Goal: Information Seeking & Learning: Find specific fact

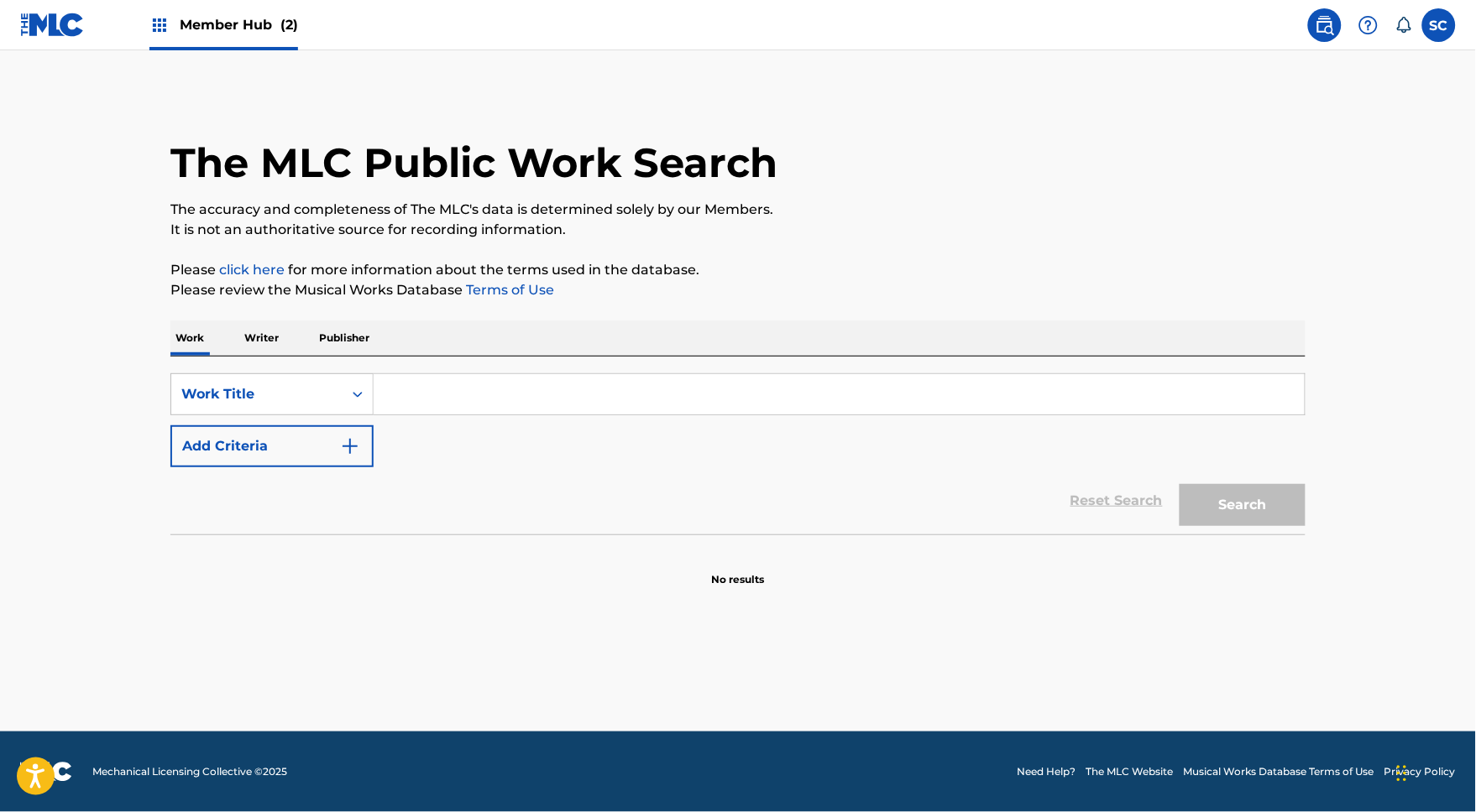
click at [375, 411] on input "Search Form" at bounding box center [839, 394] width 931 height 40
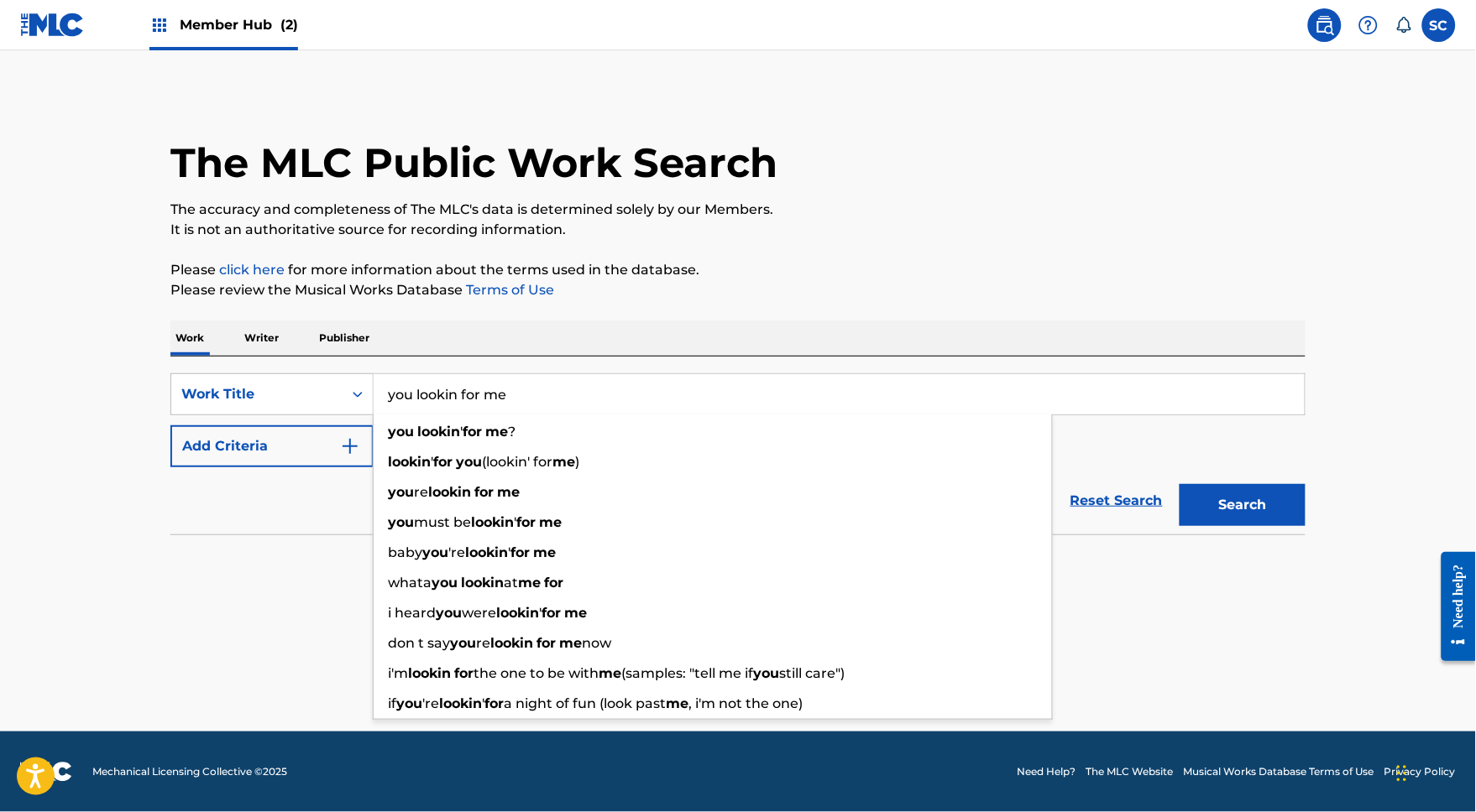
type input "you lookin for me"
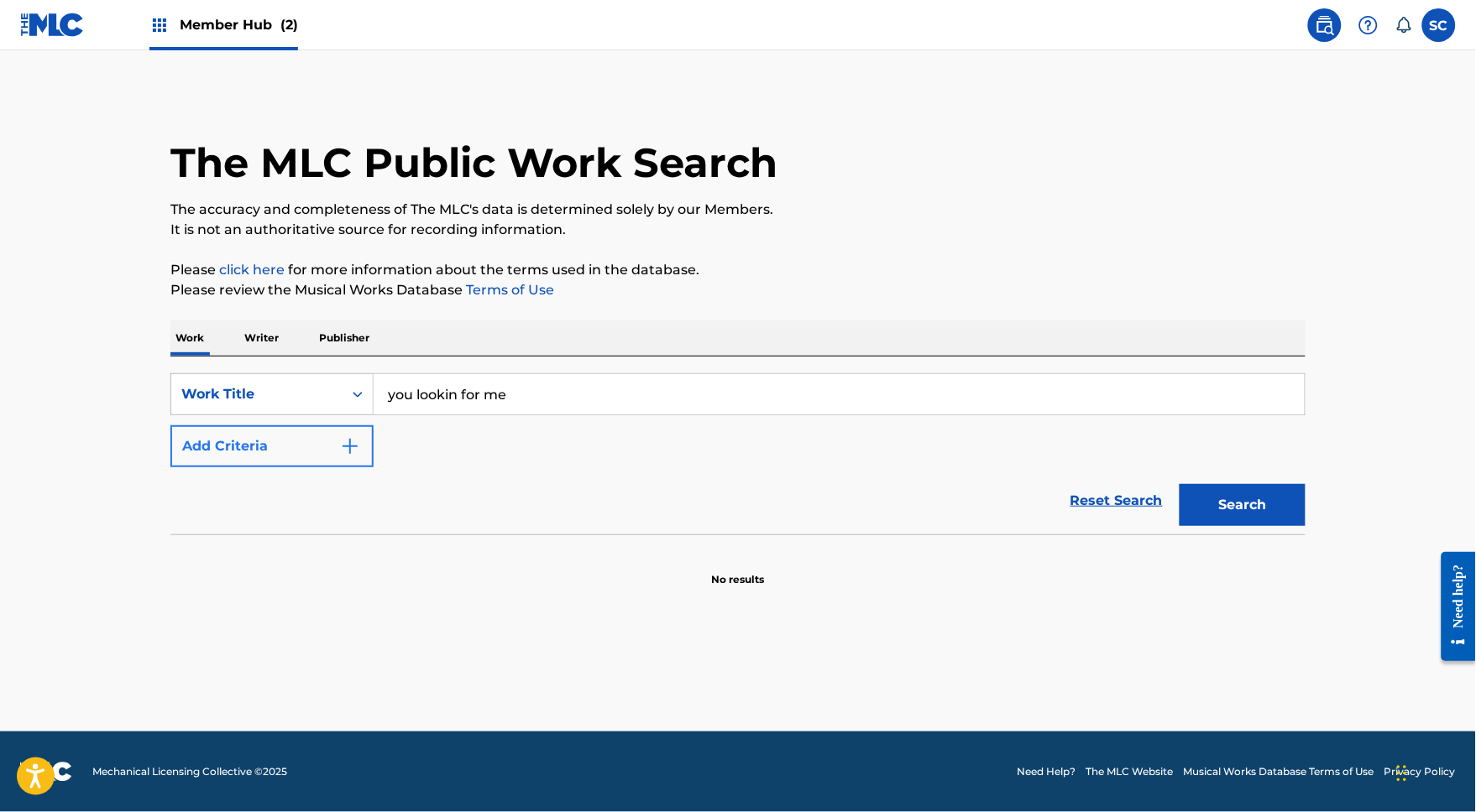
click at [190, 456] on button "Add Criteria" at bounding box center [272, 446] width 203 height 42
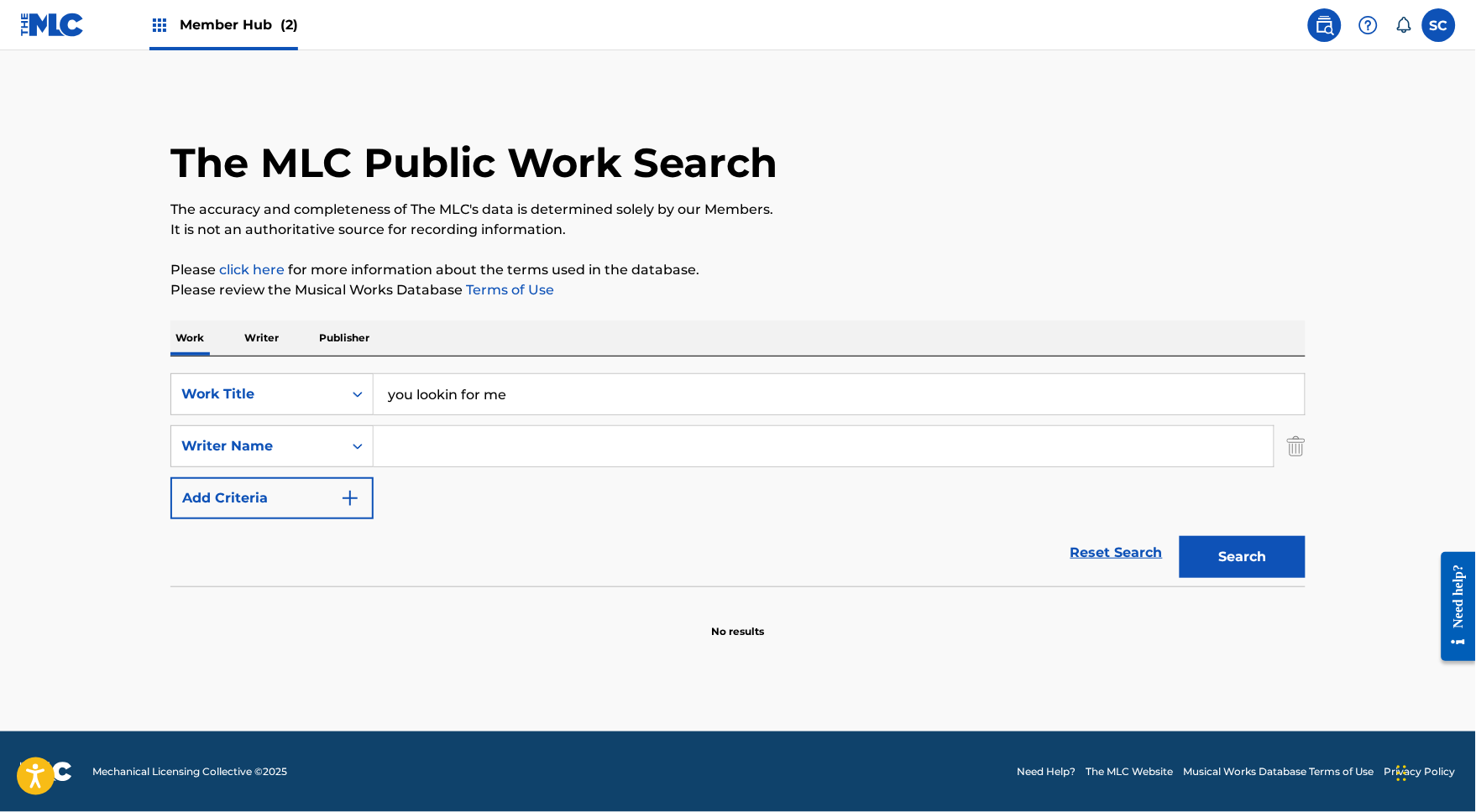
click at [418, 467] on input "Search Form" at bounding box center [823, 446] width 900 height 40
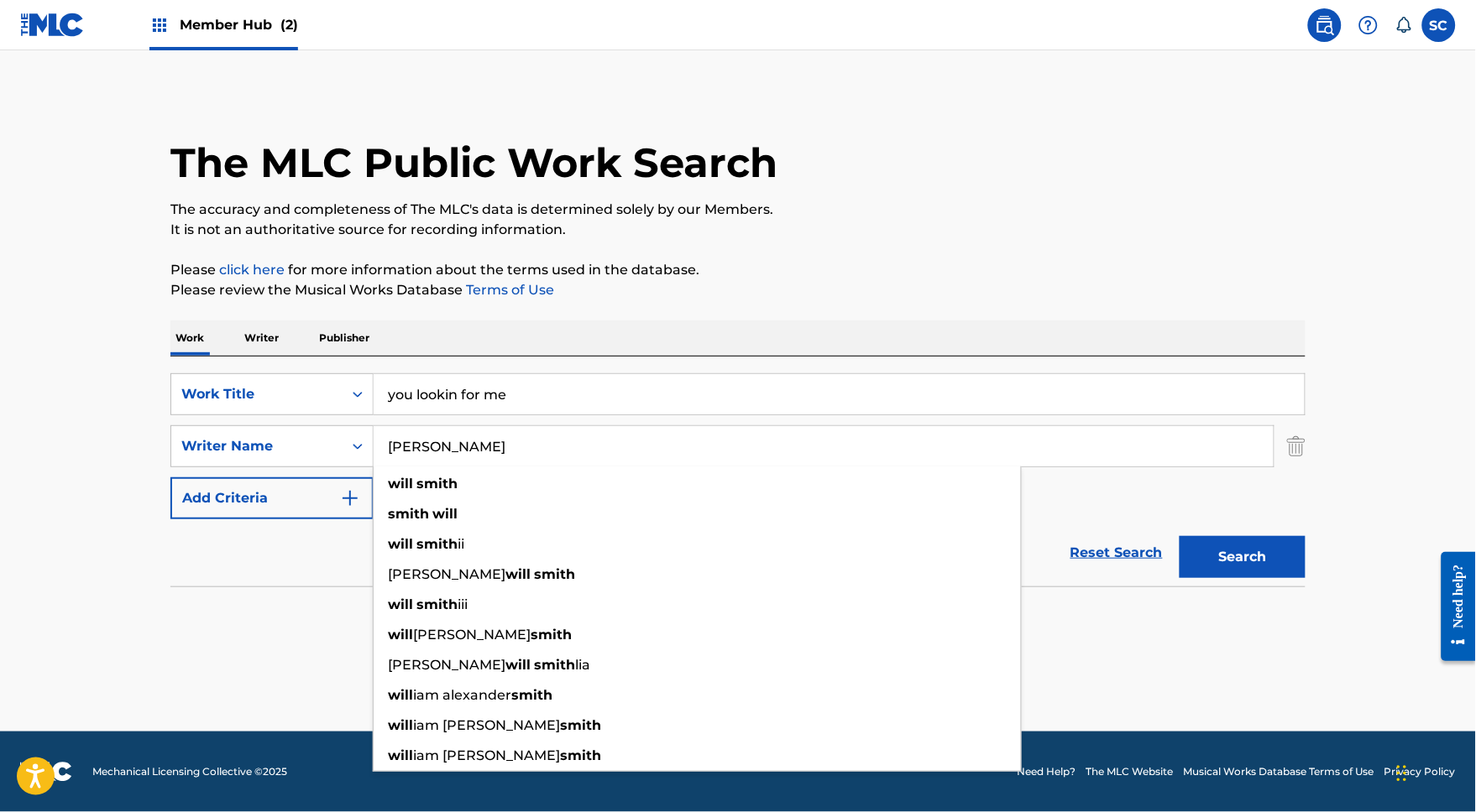
click at [1272, 578] on button "Search" at bounding box center [1242, 557] width 126 height 42
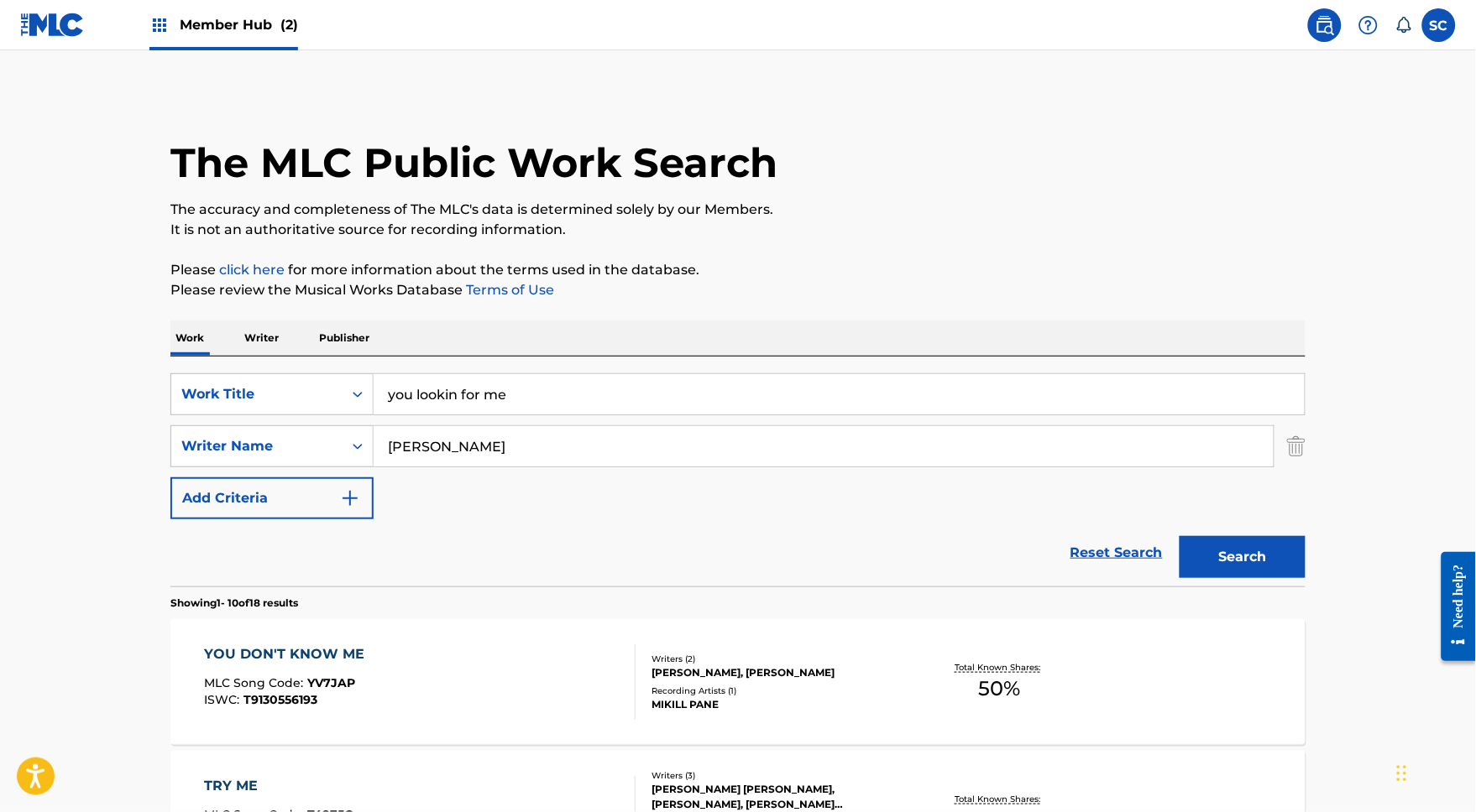
click at [807, 209] on p "The accuracy and completeness of The MLC's data is determined solely by our Mem…" at bounding box center [738, 209] width 1135 height 20
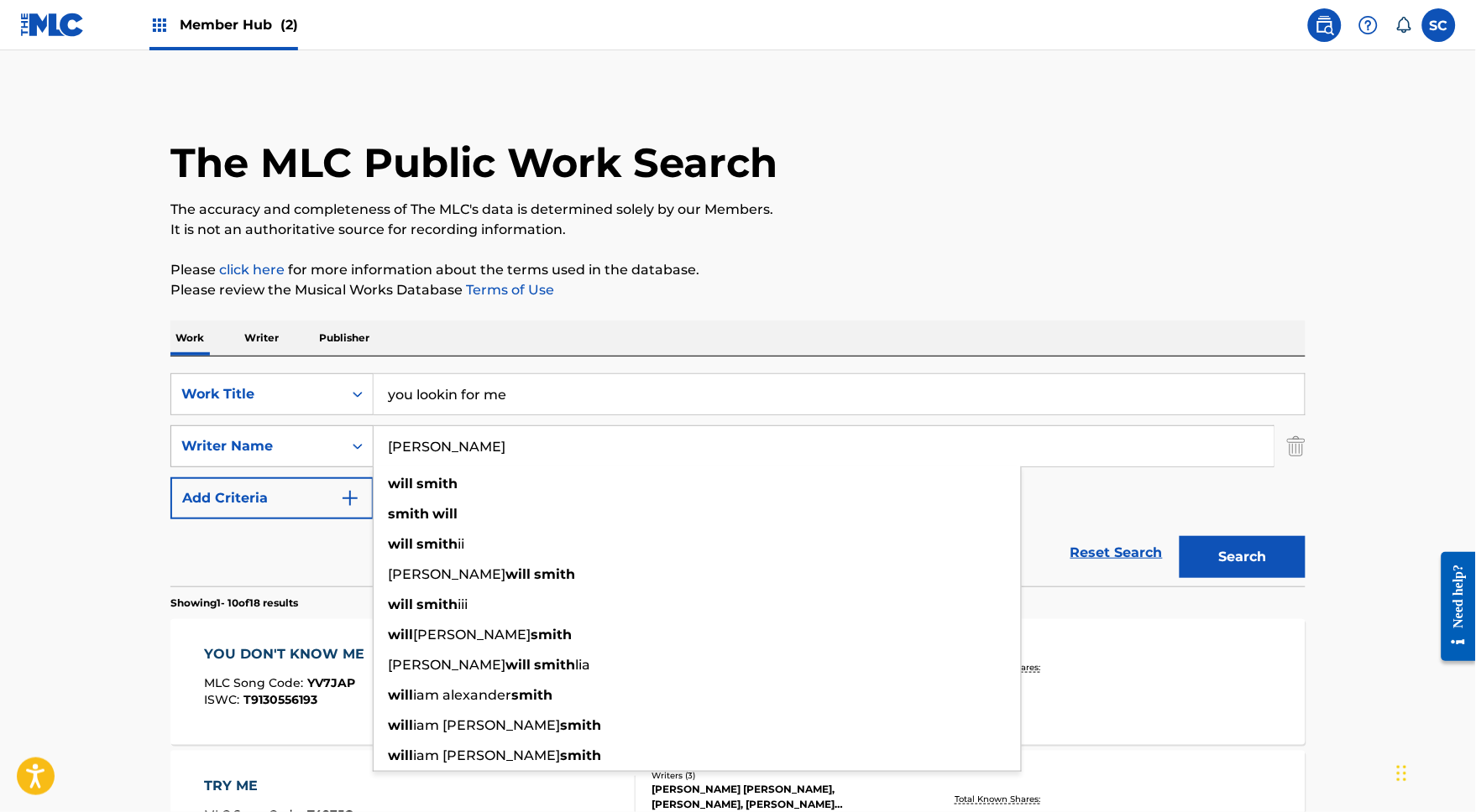
drag, startPoint x: 447, startPoint y: 462, endPoint x: 333, endPoint y: 458, distance: 114.1
click at [333, 461] on div "SearchWithCriteria27c6d7fa-c0b3-48b7-a228-ef3d02253b27 Writer Name [PERSON_NAME…" at bounding box center [738, 446] width 1135 height 42
paste input "US38Y2520003"
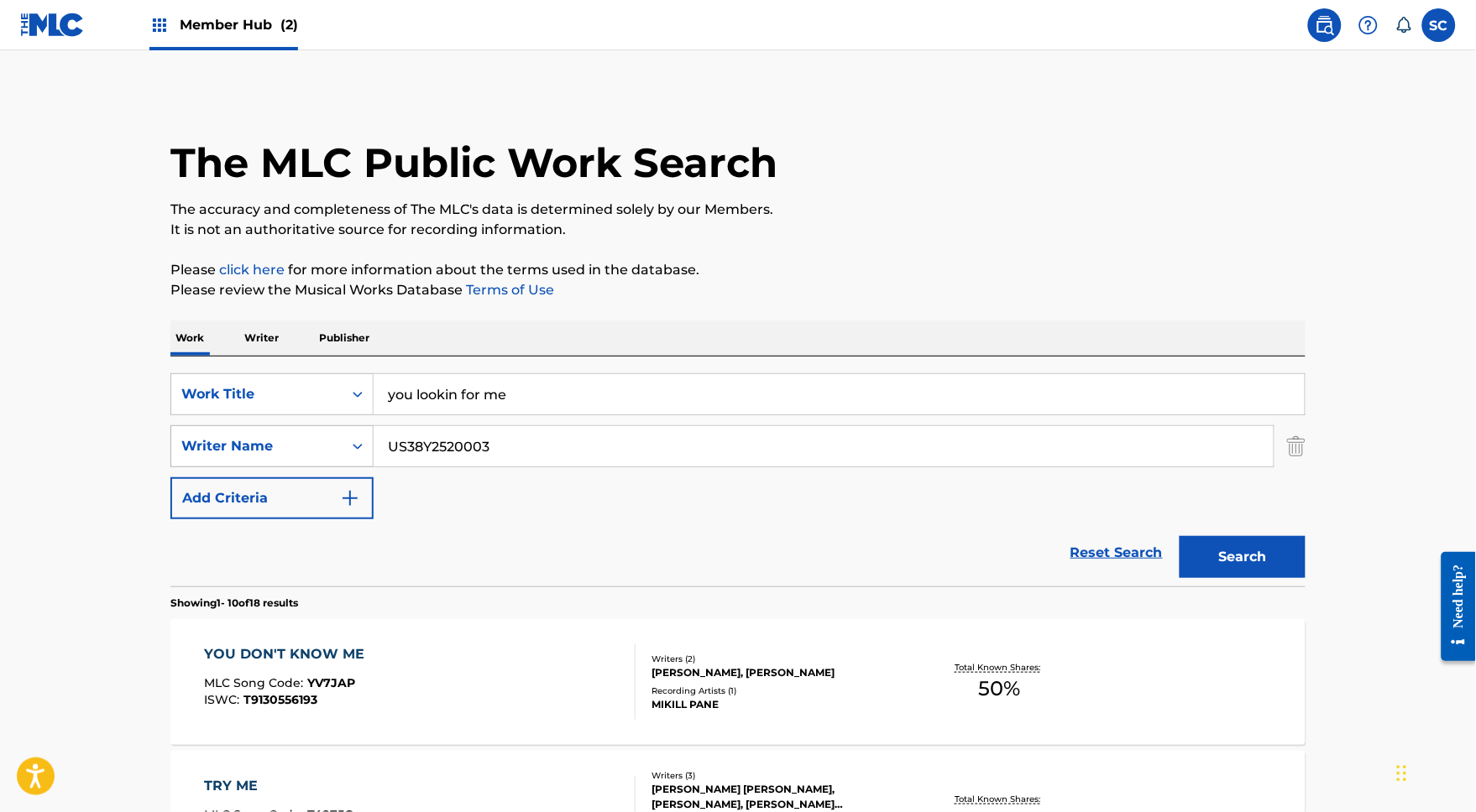
type input "US38Y2520003"
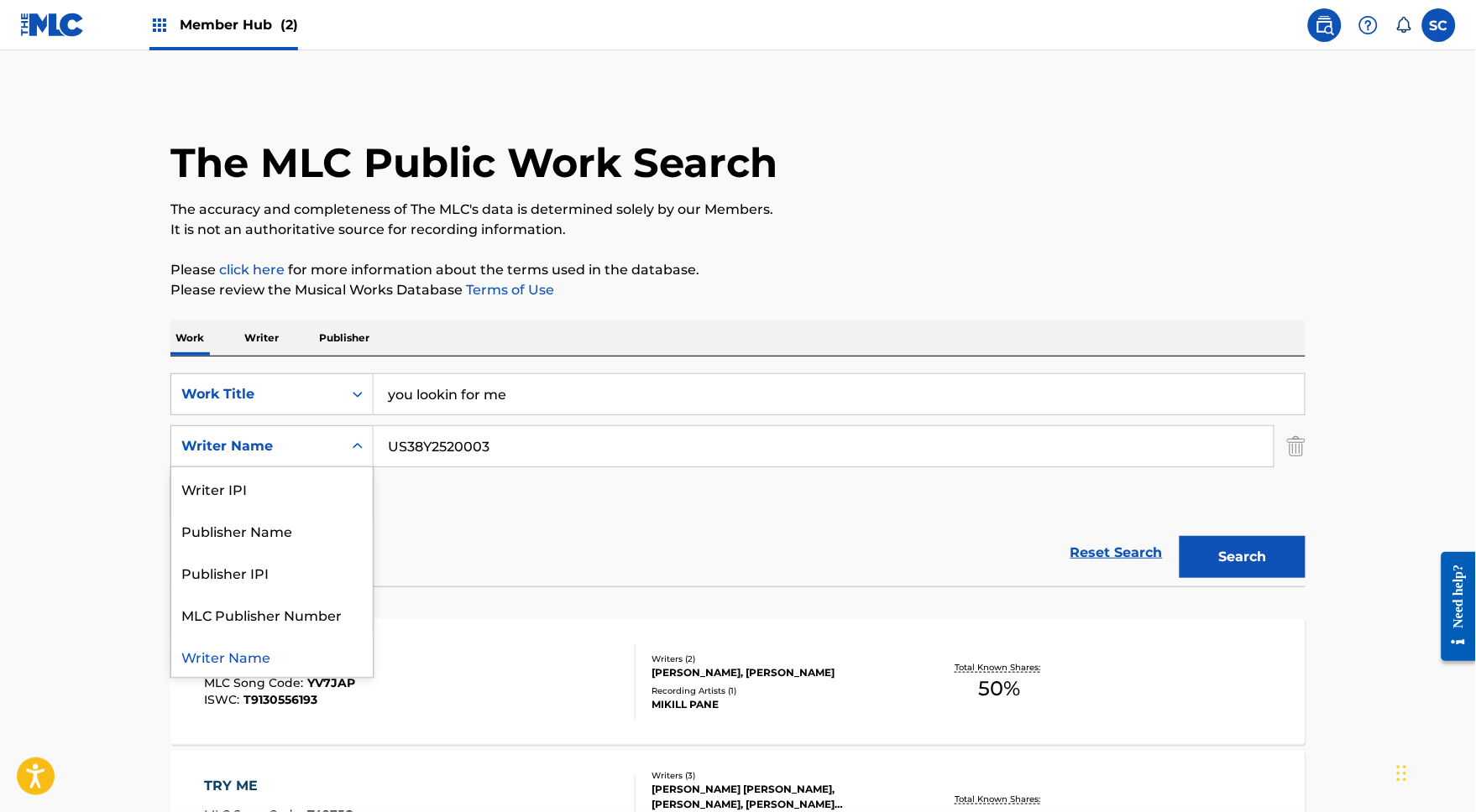
click at [318, 456] on div "Writer Name" at bounding box center [257, 446] width 171 height 32
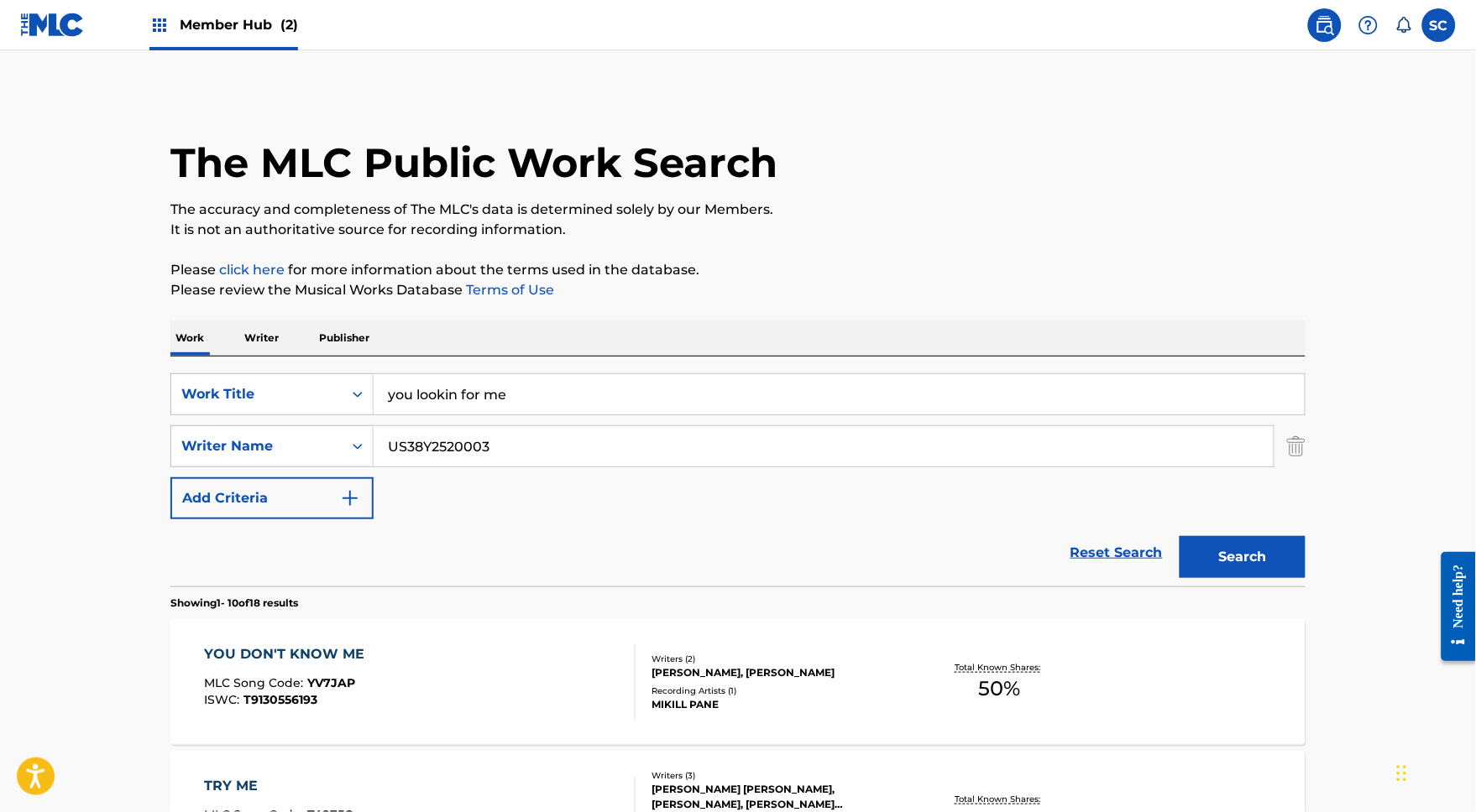
drag, startPoint x: 483, startPoint y: 467, endPoint x: 345, endPoint y: 436, distance: 141.4
click at [345, 451] on div "SearchWithCriteria27c6d7fa-c0b3-48b7-a228-ef3d02253b27 Writer Name US38Y2520003" at bounding box center [738, 446] width 1135 height 42
type input "w"
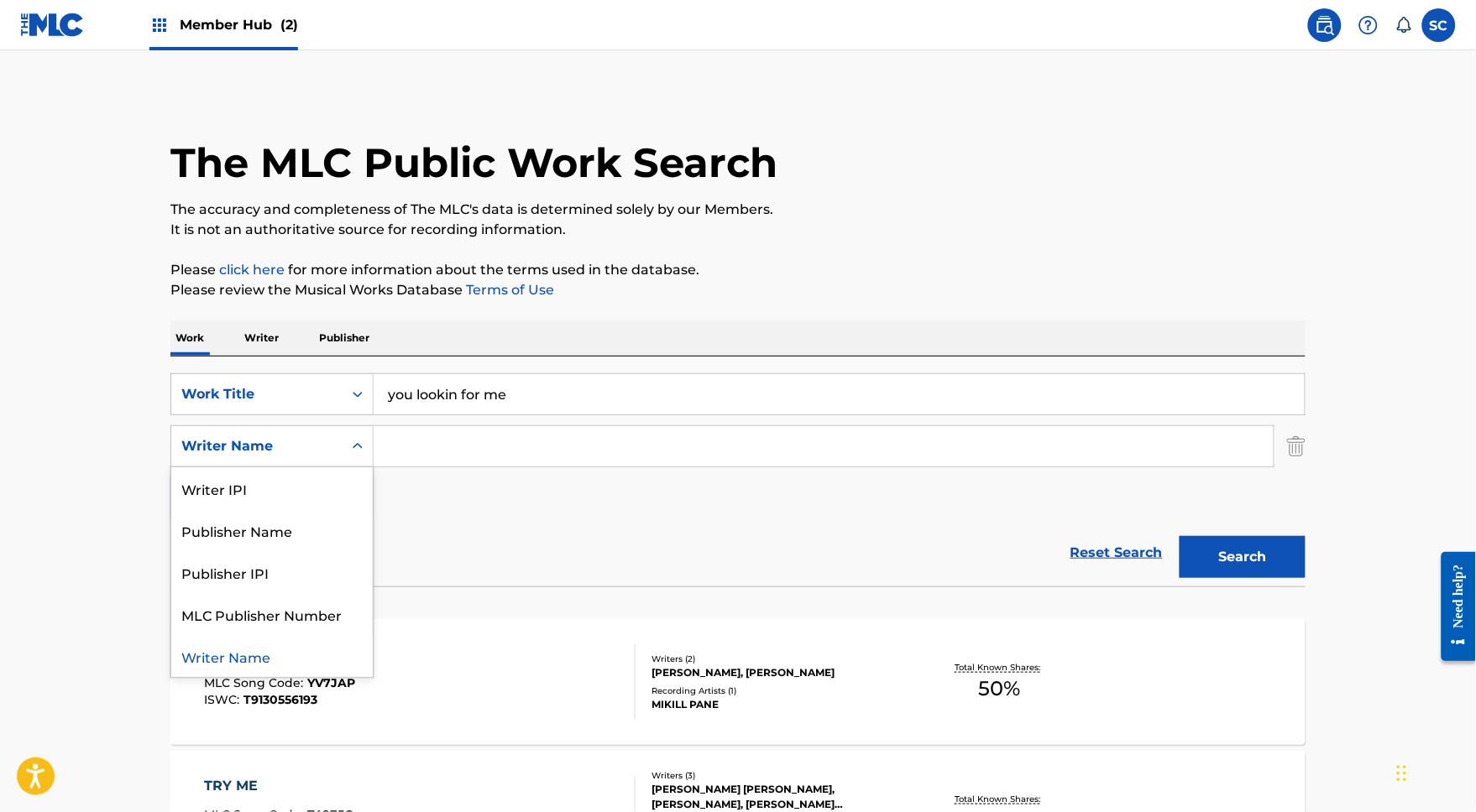
click at [280, 457] on div "Writer Name" at bounding box center [257, 446] width 151 height 20
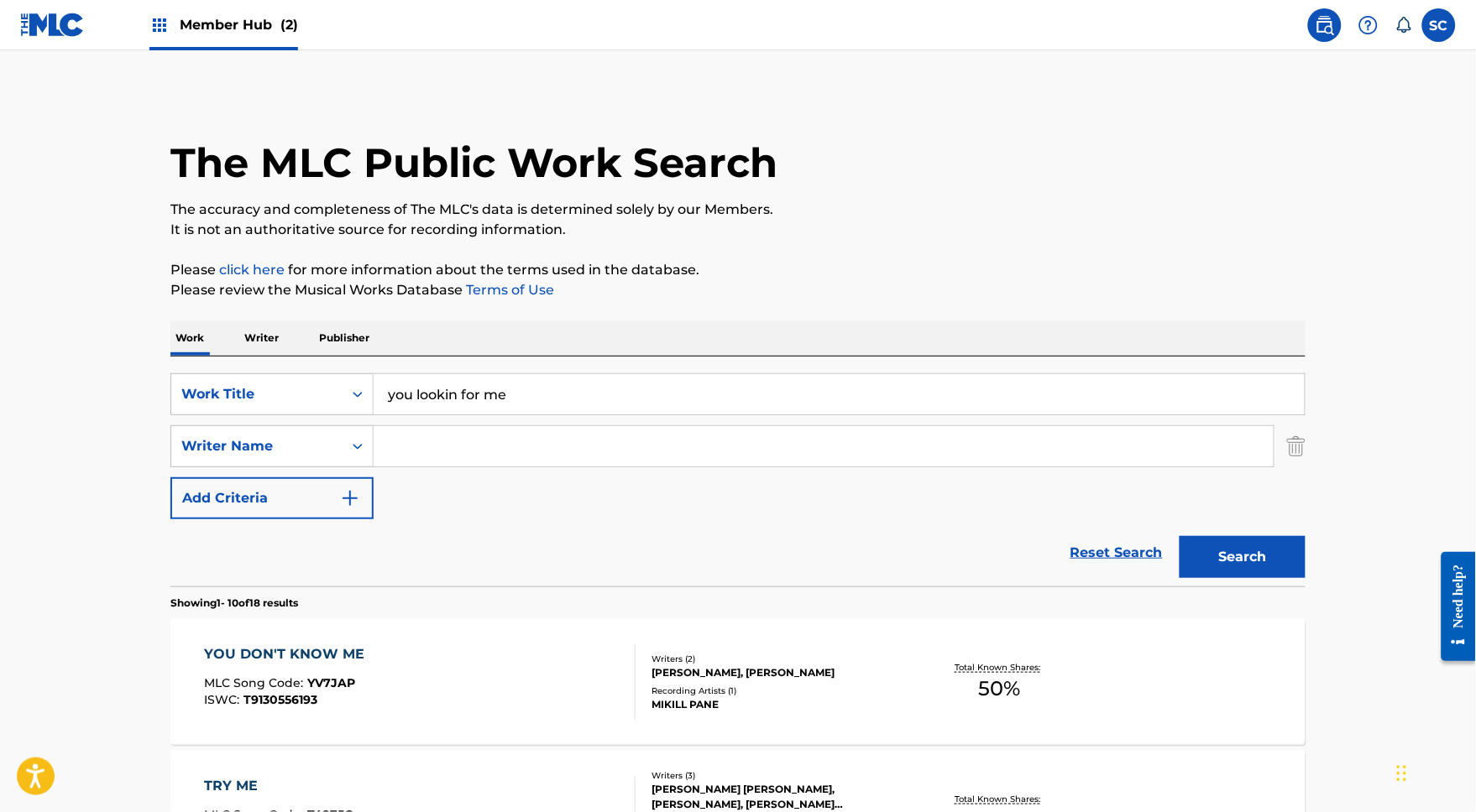
click at [413, 457] on input "Search Form" at bounding box center [823, 446] width 900 height 40
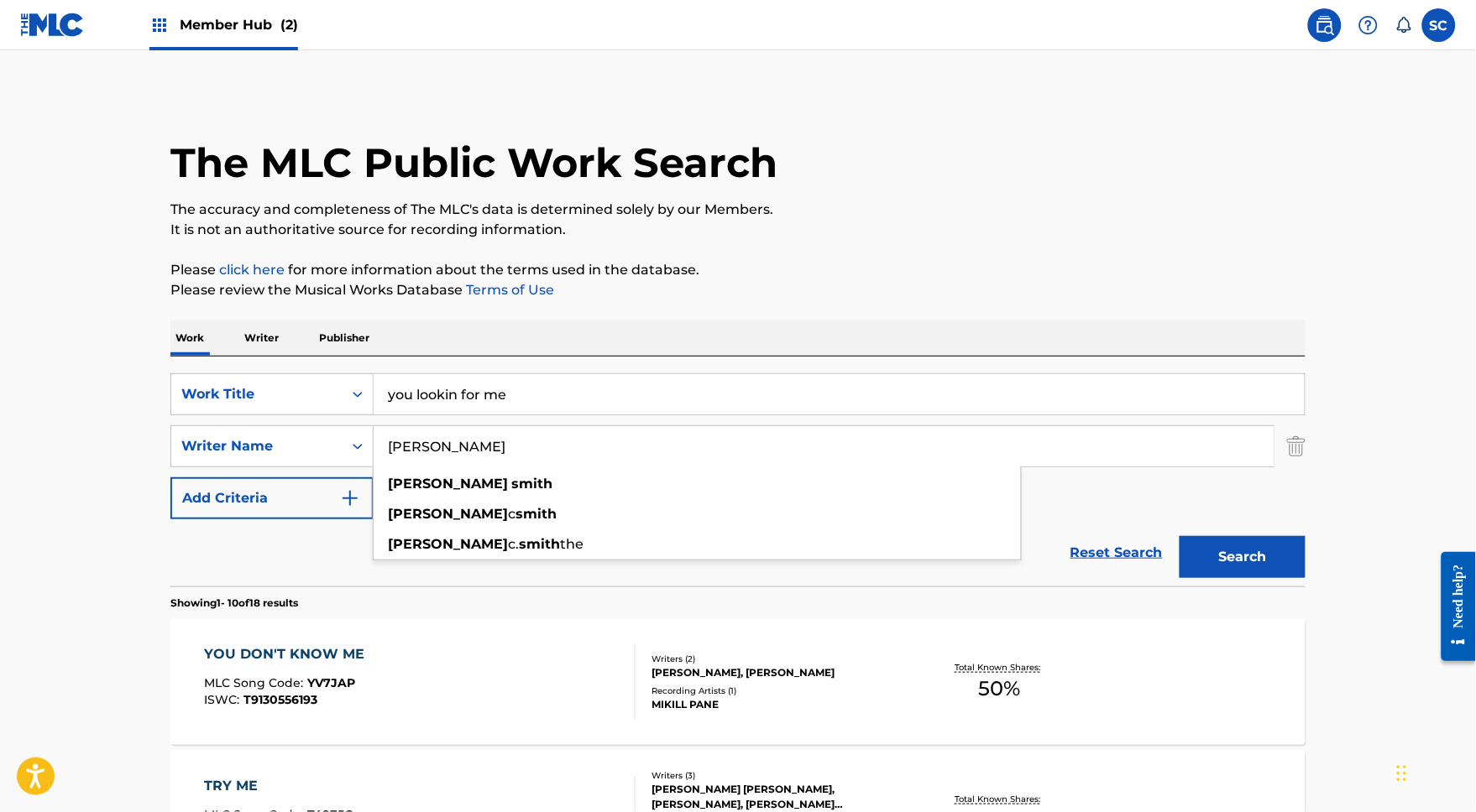
type input "[PERSON_NAME]"
click at [1272, 578] on button "Search" at bounding box center [1242, 557] width 126 height 42
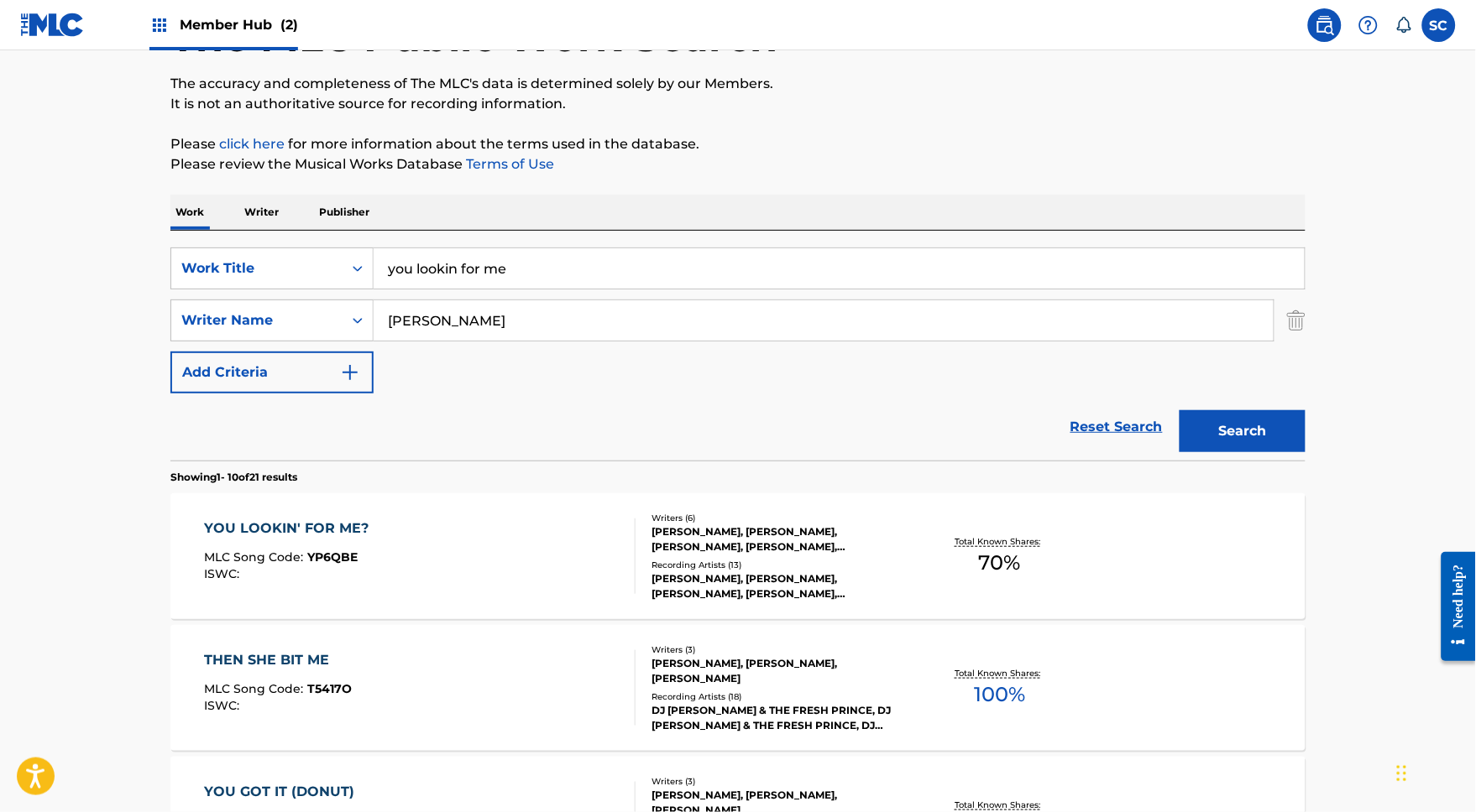
scroll to position [139, 0]
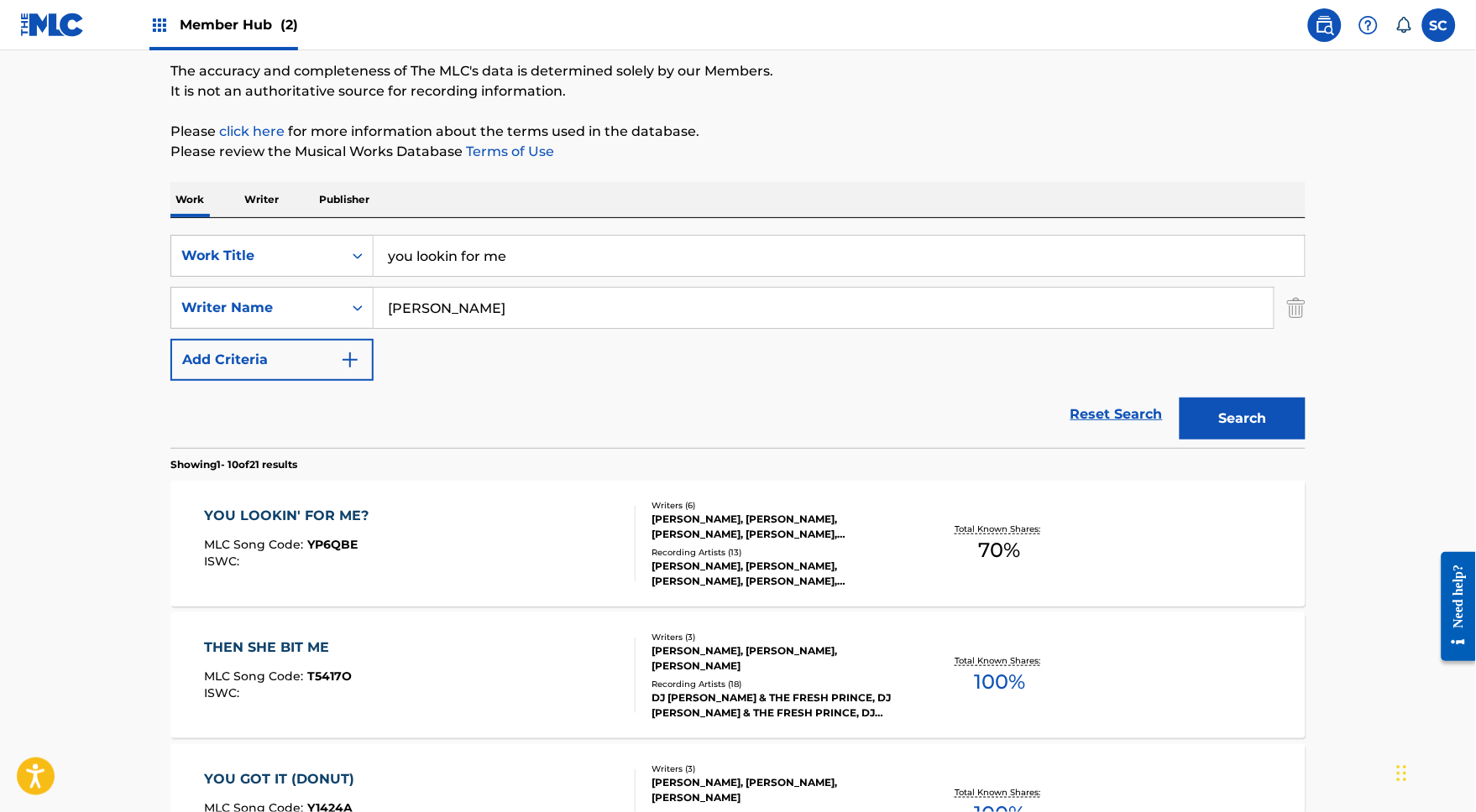
click at [276, 527] on div "YOU LOOKIN' FOR ME?" at bounding box center [291, 516] width 173 height 20
